Goal: Task Accomplishment & Management: Manage account settings

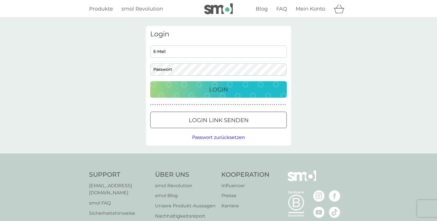
type input "[EMAIL_ADDRESS][DOMAIN_NAME]"
click at [196, 91] on div "Login" at bounding box center [218, 89] width 125 height 9
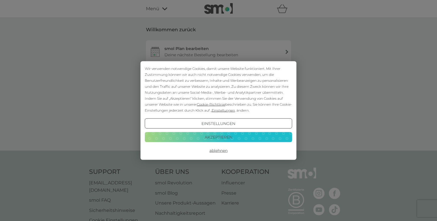
click at [212, 137] on button "Akzeptieren" at bounding box center [218, 137] width 147 height 10
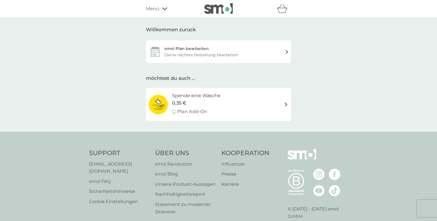
click at [223, 51] on div "smol Plan bearbeiten Deine nächste Bestellung bearbeiten" at bounding box center [218, 51] width 145 height 23
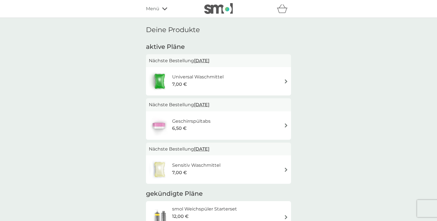
click at [212, 172] on div "7,00 €" at bounding box center [196, 172] width 48 height 7
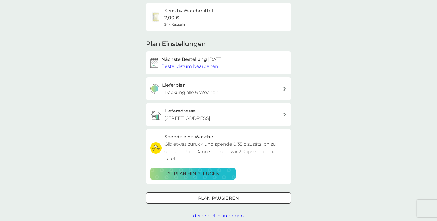
scroll to position [53, 0]
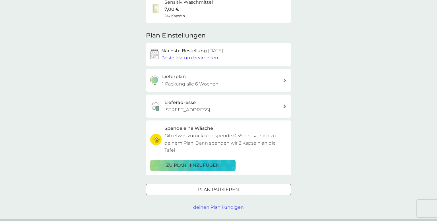
click at [238, 186] on p "Plan pausieren" at bounding box center [218, 189] width 41 height 7
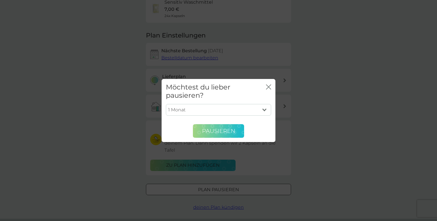
click at [236, 131] on button "Pausieren" at bounding box center [218, 131] width 51 height 14
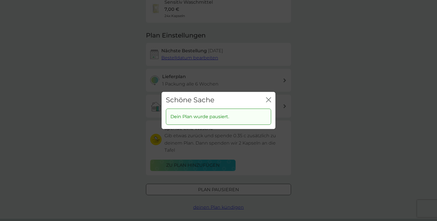
click at [268, 99] on icon "Schließen" at bounding box center [268, 99] width 5 height 5
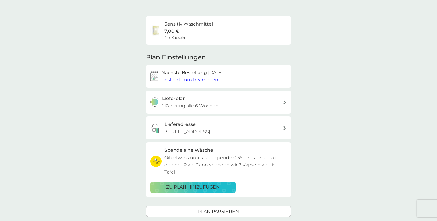
scroll to position [0, 0]
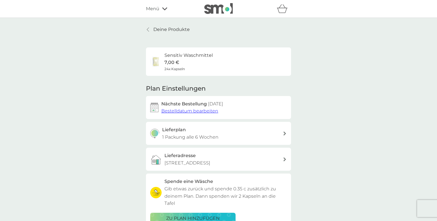
click at [168, 31] on p "Deine Produkte" at bounding box center [171, 29] width 36 height 7
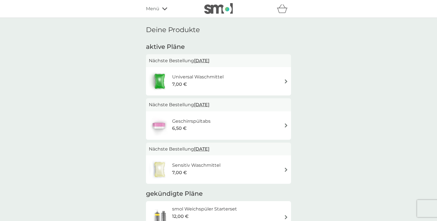
click at [225, 81] on div "Universal Waschmittel 7,00 €" at bounding box center [200, 81] width 57 height 16
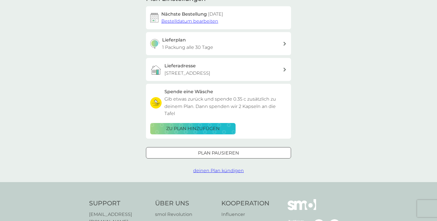
scroll to position [93, 0]
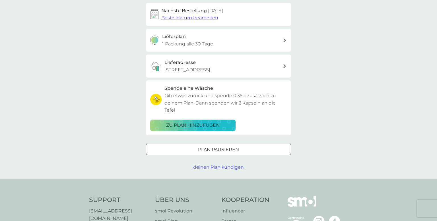
click at [226, 149] on div at bounding box center [225, 149] width 1 height 1
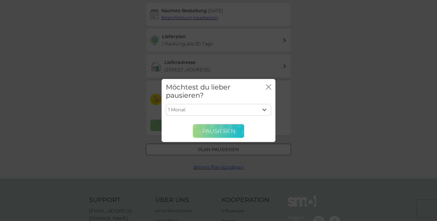
click at [226, 132] on span "Pausieren" at bounding box center [218, 131] width 33 height 7
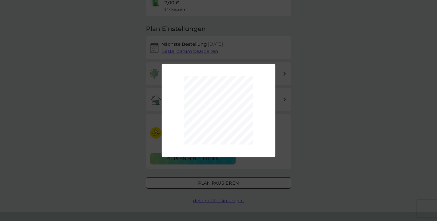
scroll to position [0, 0]
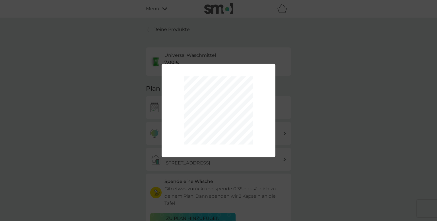
click at [152, 30] on div "1 Monat 2 Monate 3 Monate 4 Monate 5 Monate 6 Monate Pausieren" at bounding box center [218, 110] width 437 height 221
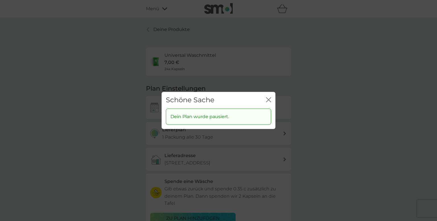
click at [266, 99] on icon "Schließen" at bounding box center [268, 99] width 5 height 5
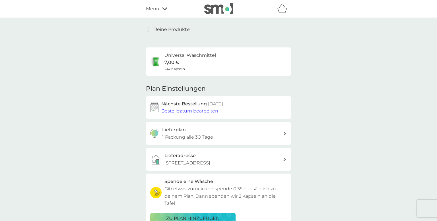
click at [150, 29] on link "Deine Produkte" at bounding box center [168, 29] width 44 height 7
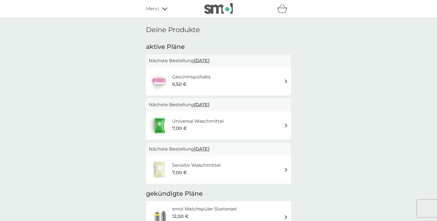
click at [160, 9] on div "Menü" at bounding box center [170, 8] width 48 height 7
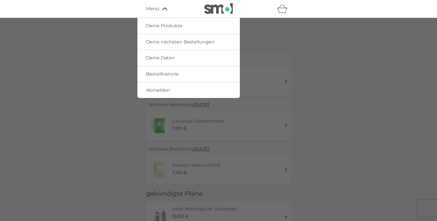
click at [163, 26] on span "Deine Produkte" at bounding box center [164, 25] width 36 height 5
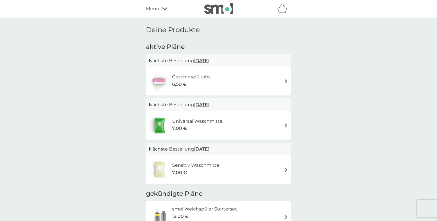
click at [159, 10] on span "Menü" at bounding box center [152, 8] width 13 height 7
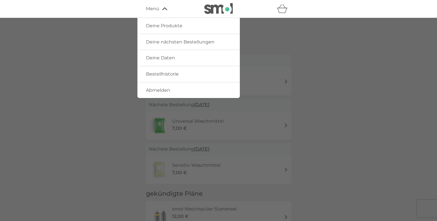
click at [214, 9] on img at bounding box center [218, 8] width 28 height 11
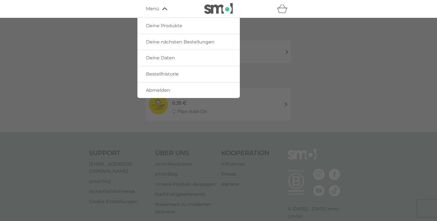
click at [323, 107] on div at bounding box center [218, 128] width 437 height 221
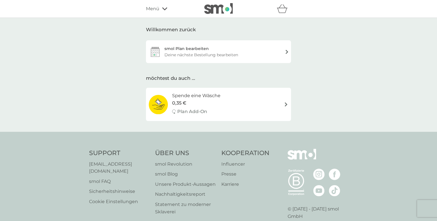
click at [213, 8] on img at bounding box center [218, 8] width 28 height 11
click at [221, 12] on img at bounding box center [218, 8] width 28 height 11
click at [223, 6] on img at bounding box center [218, 8] width 28 height 11
click at [223, 7] on img at bounding box center [218, 8] width 28 height 11
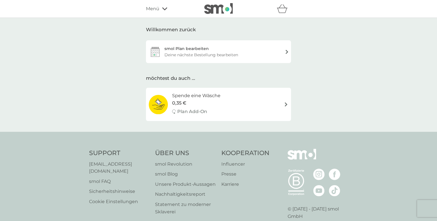
click at [164, 10] on icon at bounding box center [164, 8] width 5 height 3
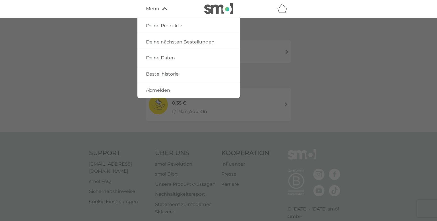
click at [182, 92] on link "Abmelden" at bounding box center [188, 90] width 102 height 16
